Goal: Task Accomplishment & Management: Manage account settings

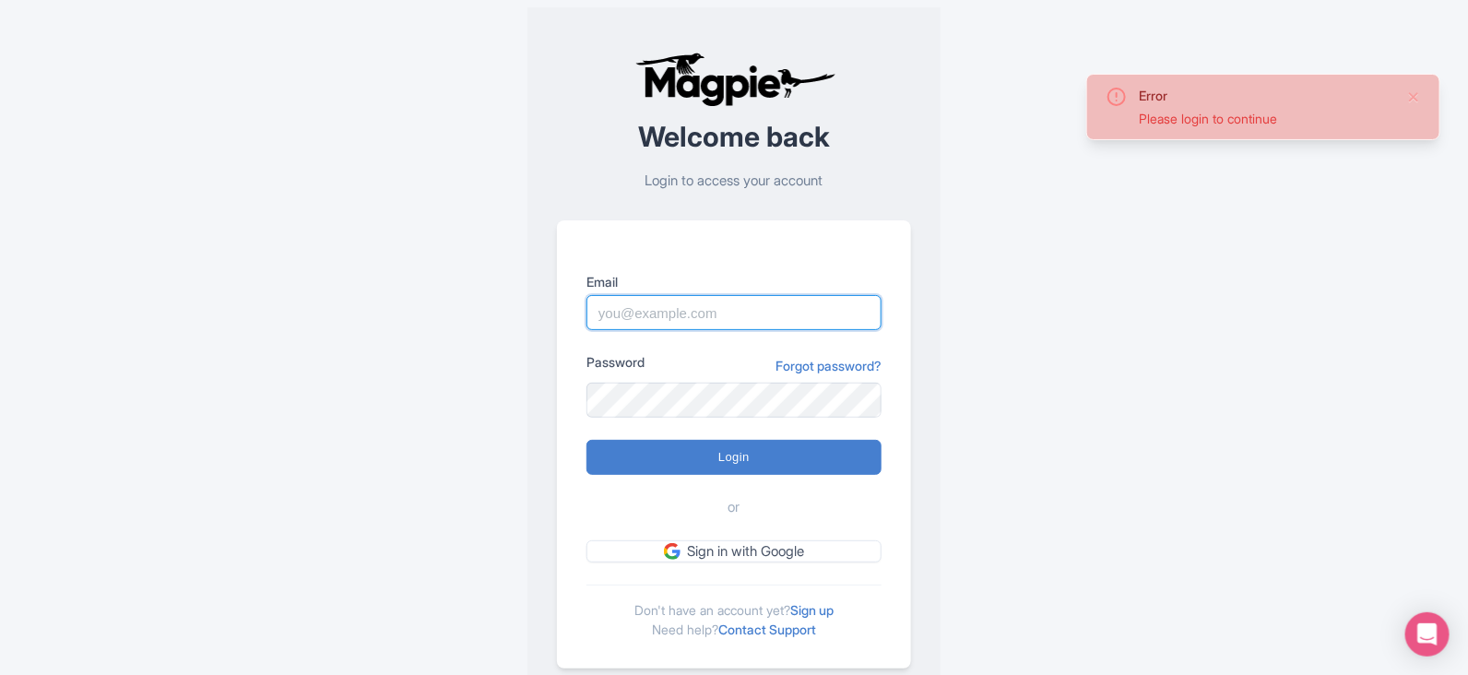
type input "imshanmohamed@gmail.com"
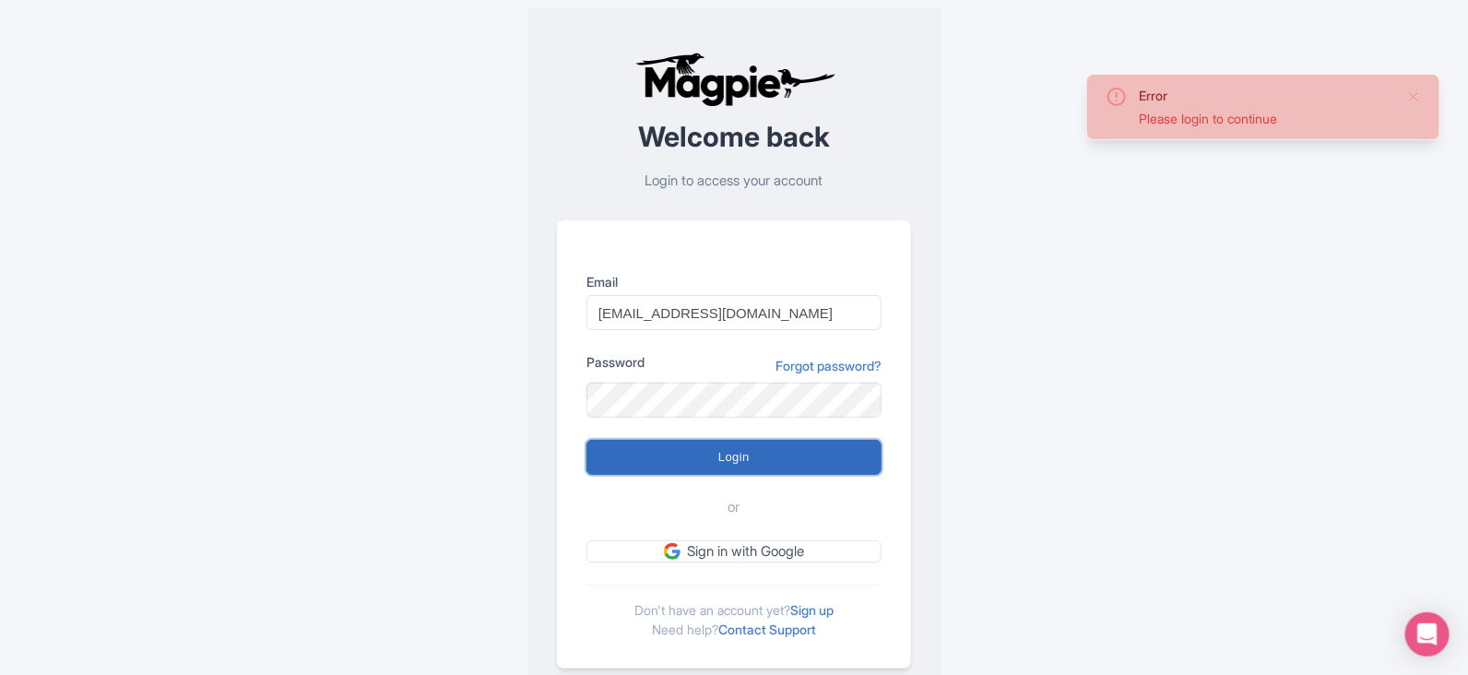
click at [719, 449] on input "Login" at bounding box center [734, 457] width 295 height 35
type input "Logging in..."
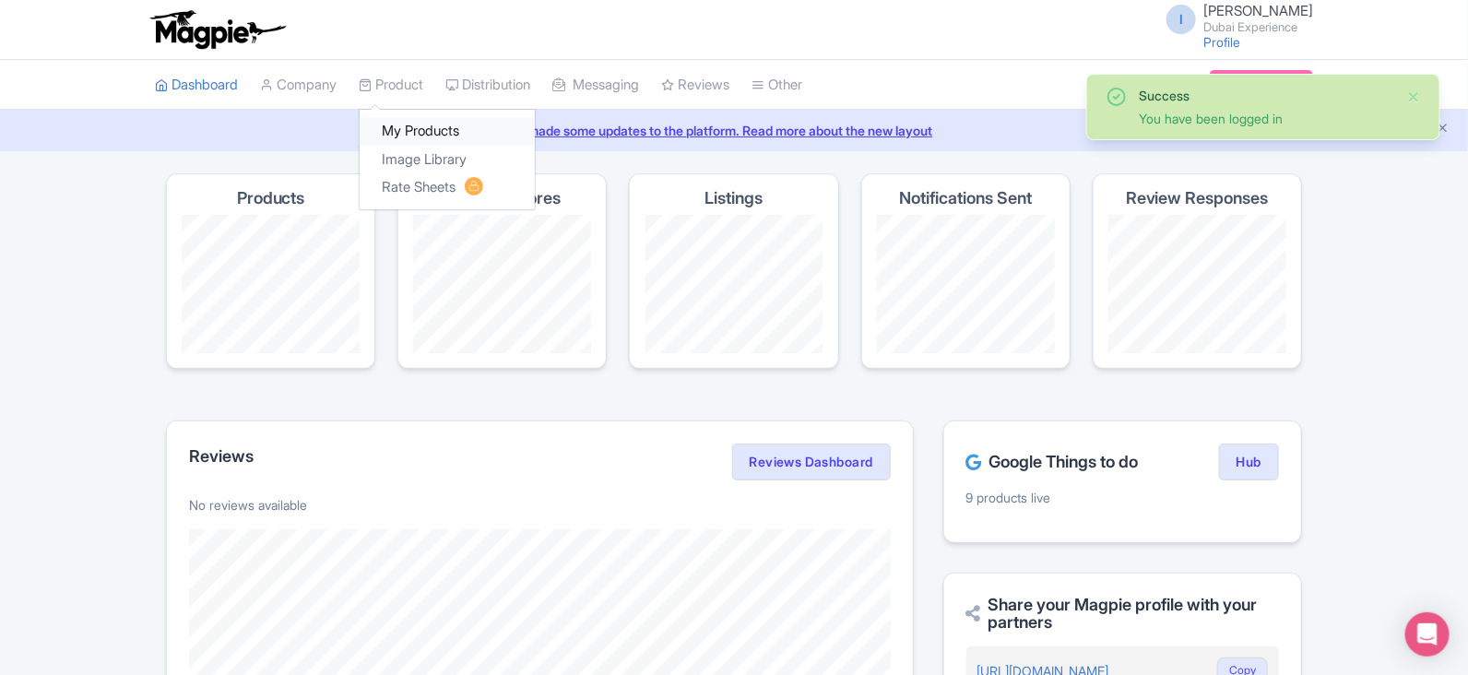
click at [417, 126] on link "My Products" at bounding box center [447, 131] width 175 height 29
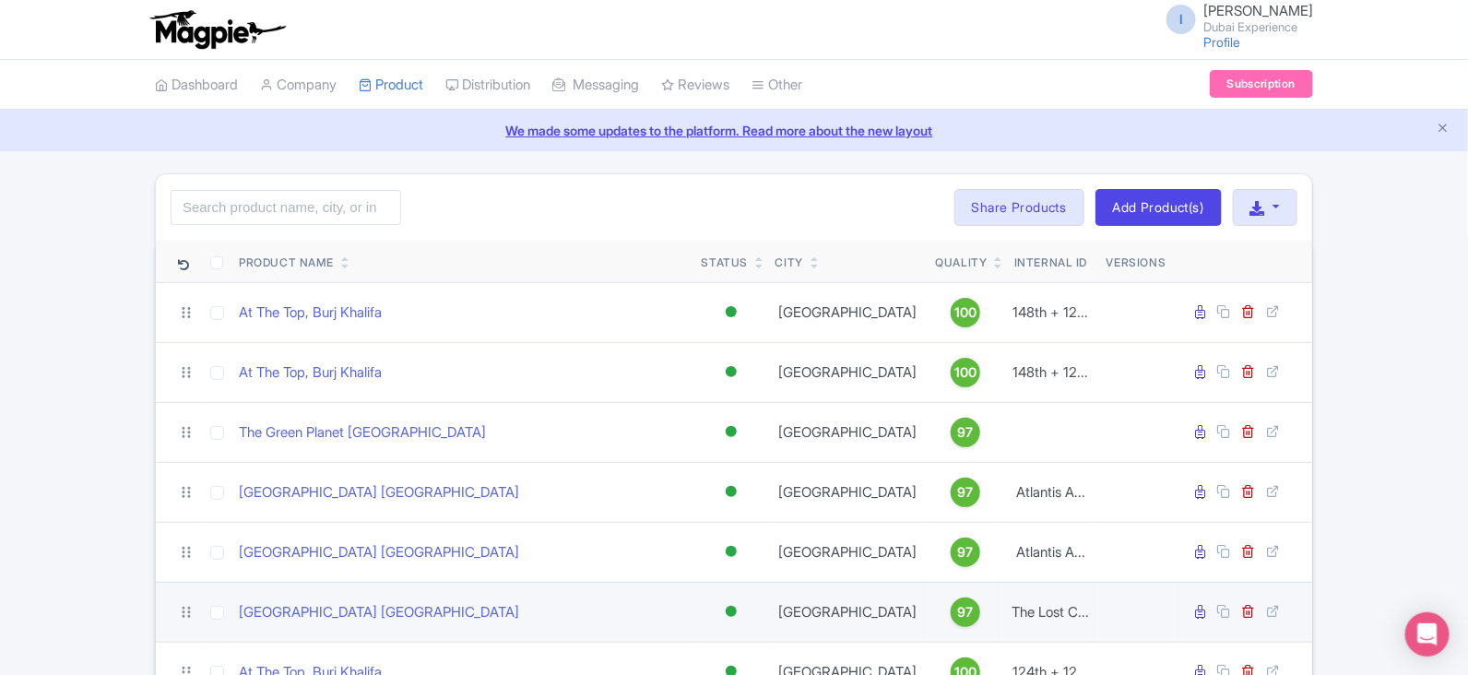
scroll to position [463, 0]
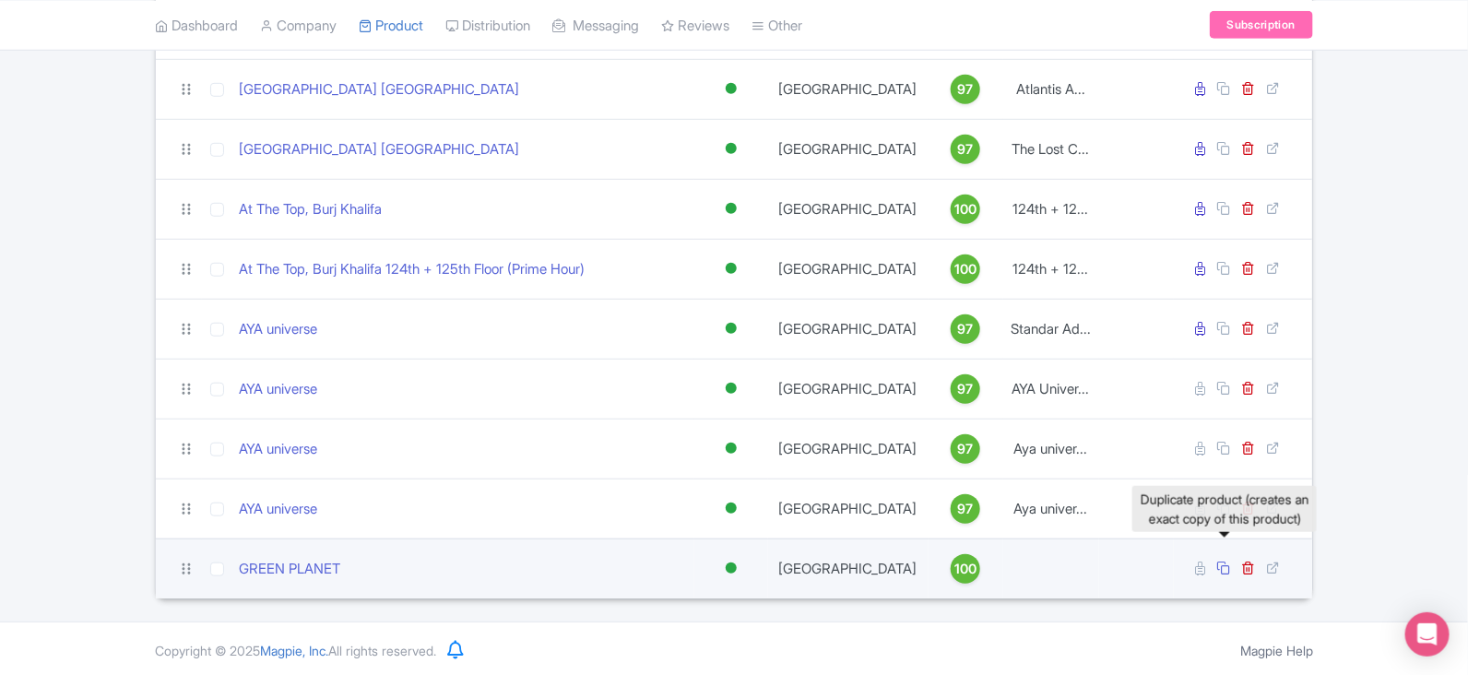
click at [1227, 561] on icon at bounding box center [1224, 568] width 14 height 14
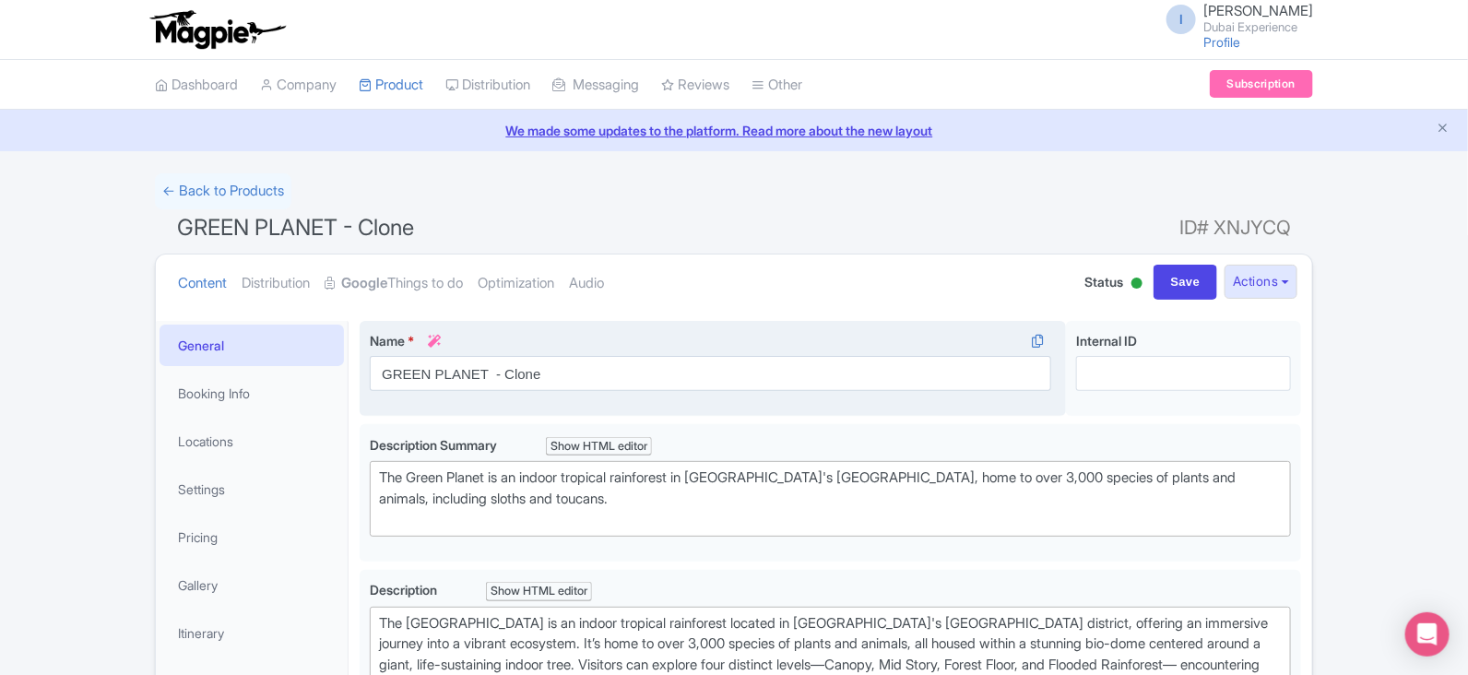
click at [781, 397] on div "Name * i GREEN PLANET - [GEOGRAPHIC_DATA] Your product's name has 21 characters…" at bounding box center [713, 369] width 707 height 96
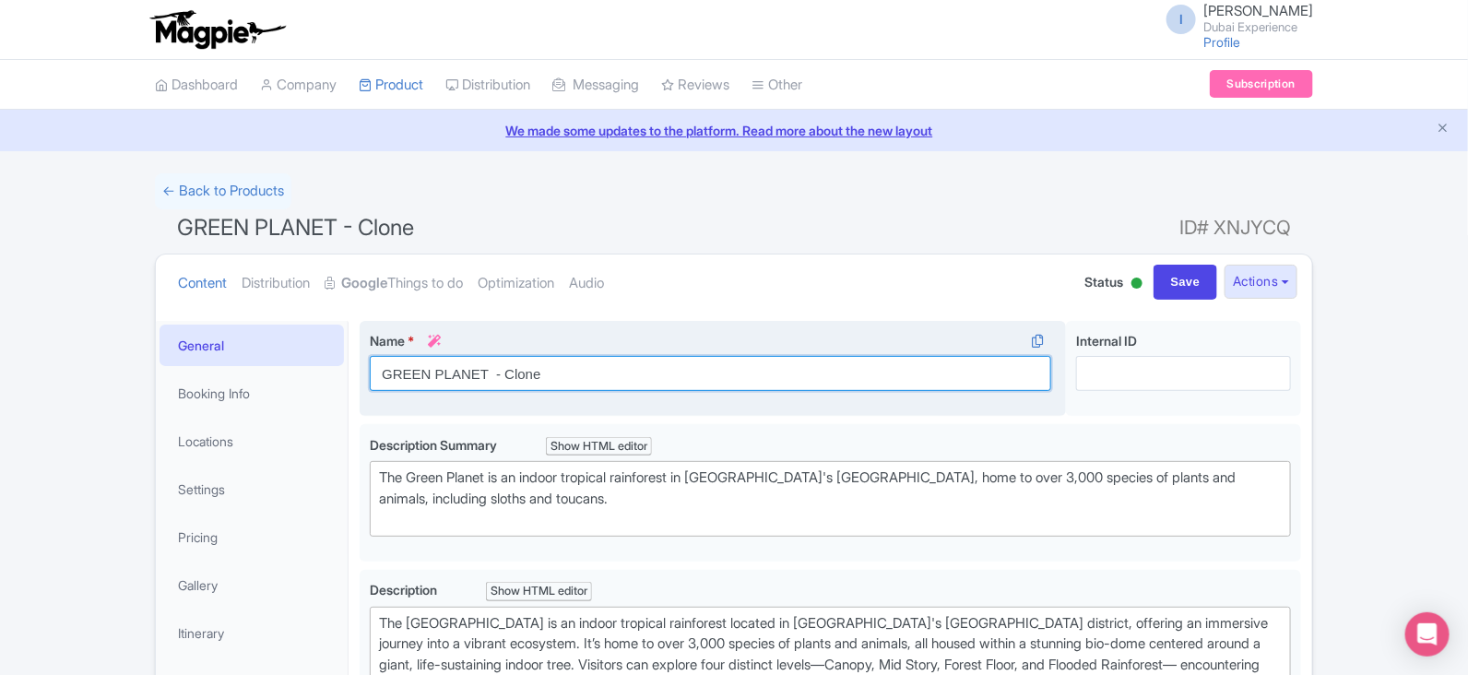
click at [790, 370] on input "GREEN PLANET - Clone" at bounding box center [711, 373] width 682 height 35
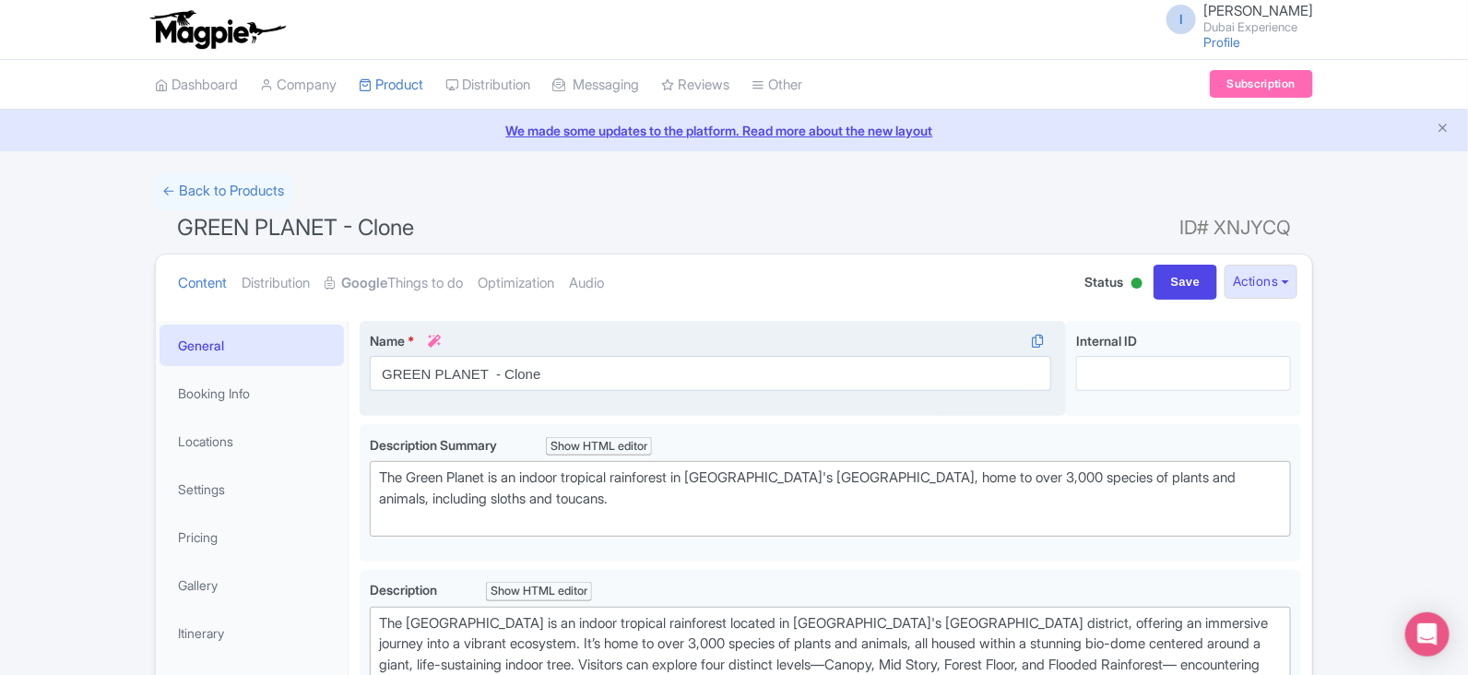
drag, startPoint x: 790, startPoint y: 370, endPoint x: 572, endPoint y: 382, distance: 218.0
click at [572, 382] on input "GREEN PLANET - Clone" at bounding box center [711, 373] width 682 height 35
drag, startPoint x: 576, startPoint y: 371, endPoint x: 486, endPoint y: 371, distance: 90.4
click at [481, 372] on input "GREEN PLANET - Clone" at bounding box center [711, 373] width 682 height 35
drag, startPoint x: 486, startPoint y: 371, endPoint x: 552, endPoint y: 371, distance: 66.4
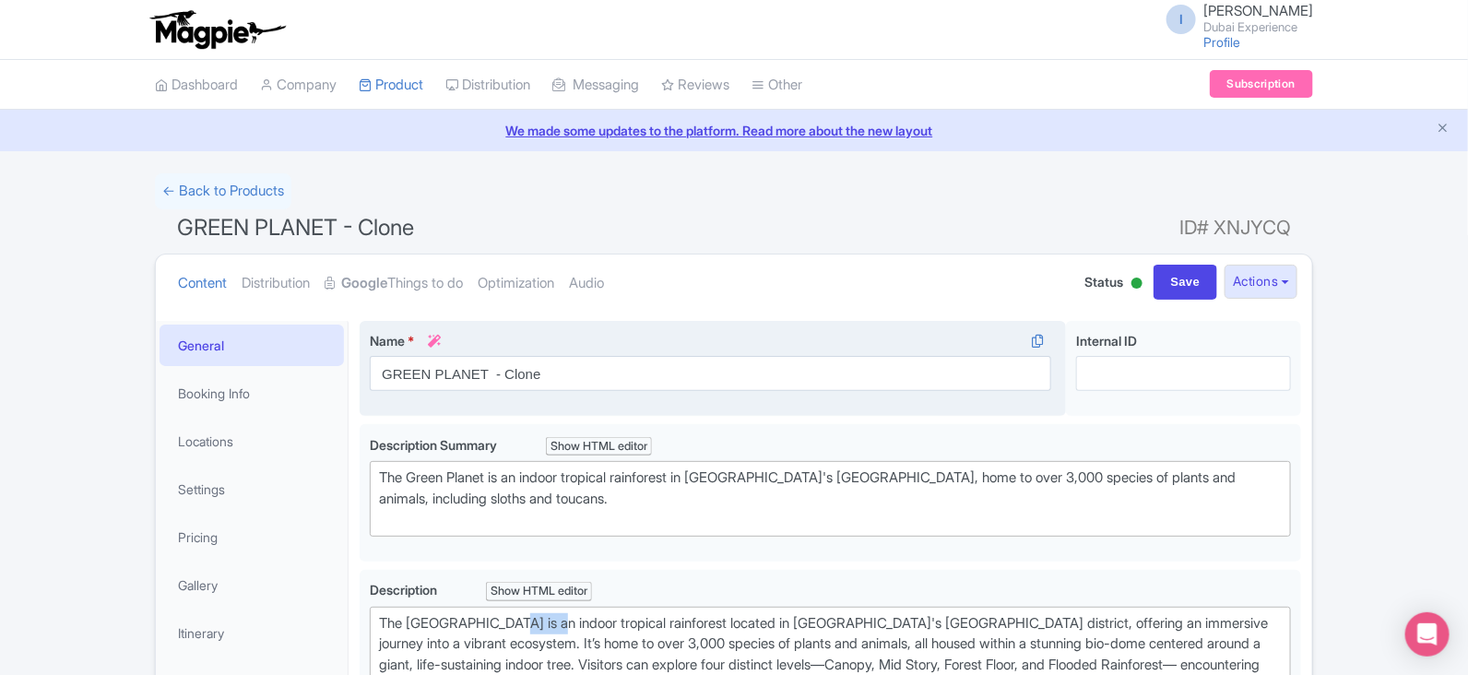
click at [552, 371] on input "GREEN PLANET - Clone" at bounding box center [711, 373] width 682 height 35
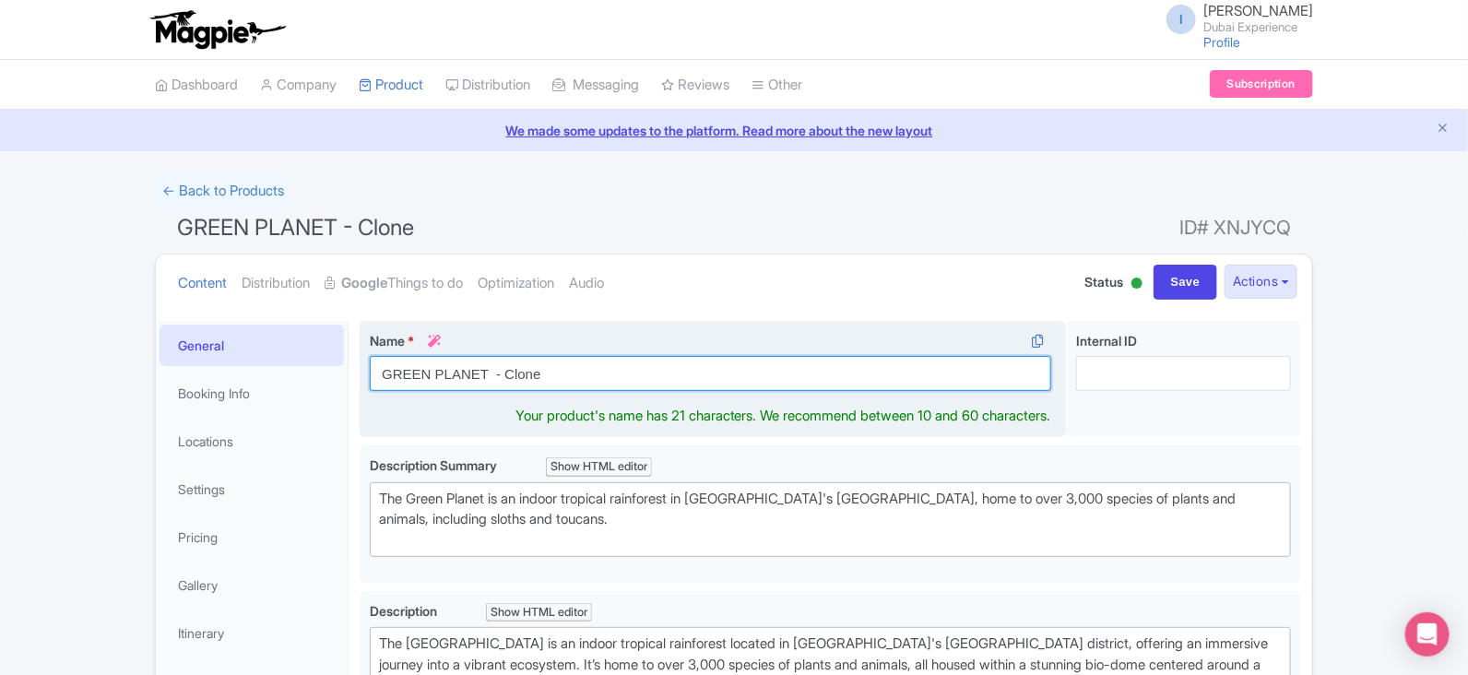
click at [576, 371] on input "GREEN PLANET - Clone" at bounding box center [711, 373] width 682 height 35
